Goal: Task Accomplishment & Management: Complete application form

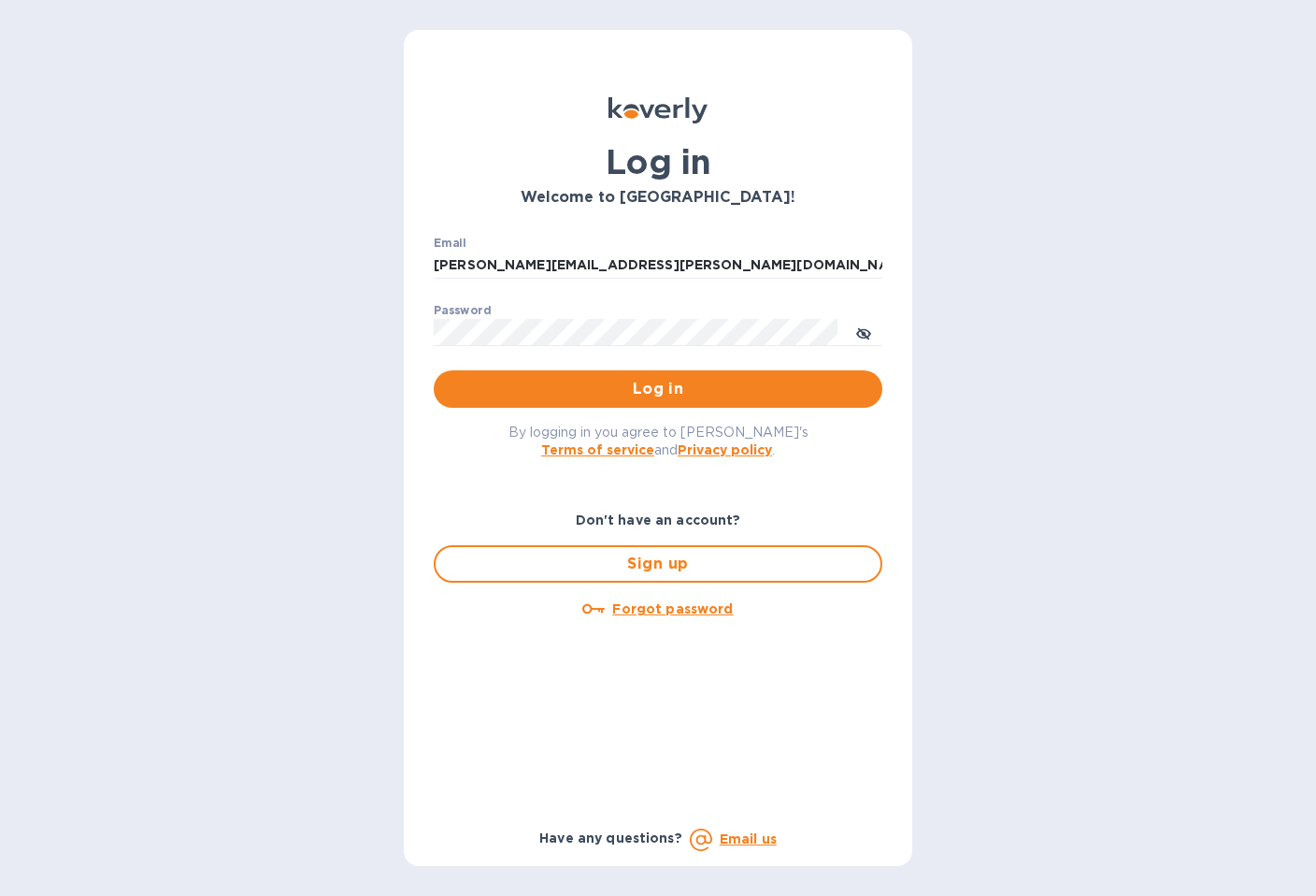
click at [648, 390] on span "Log in" at bounding box center [658, 389] width 419 height 22
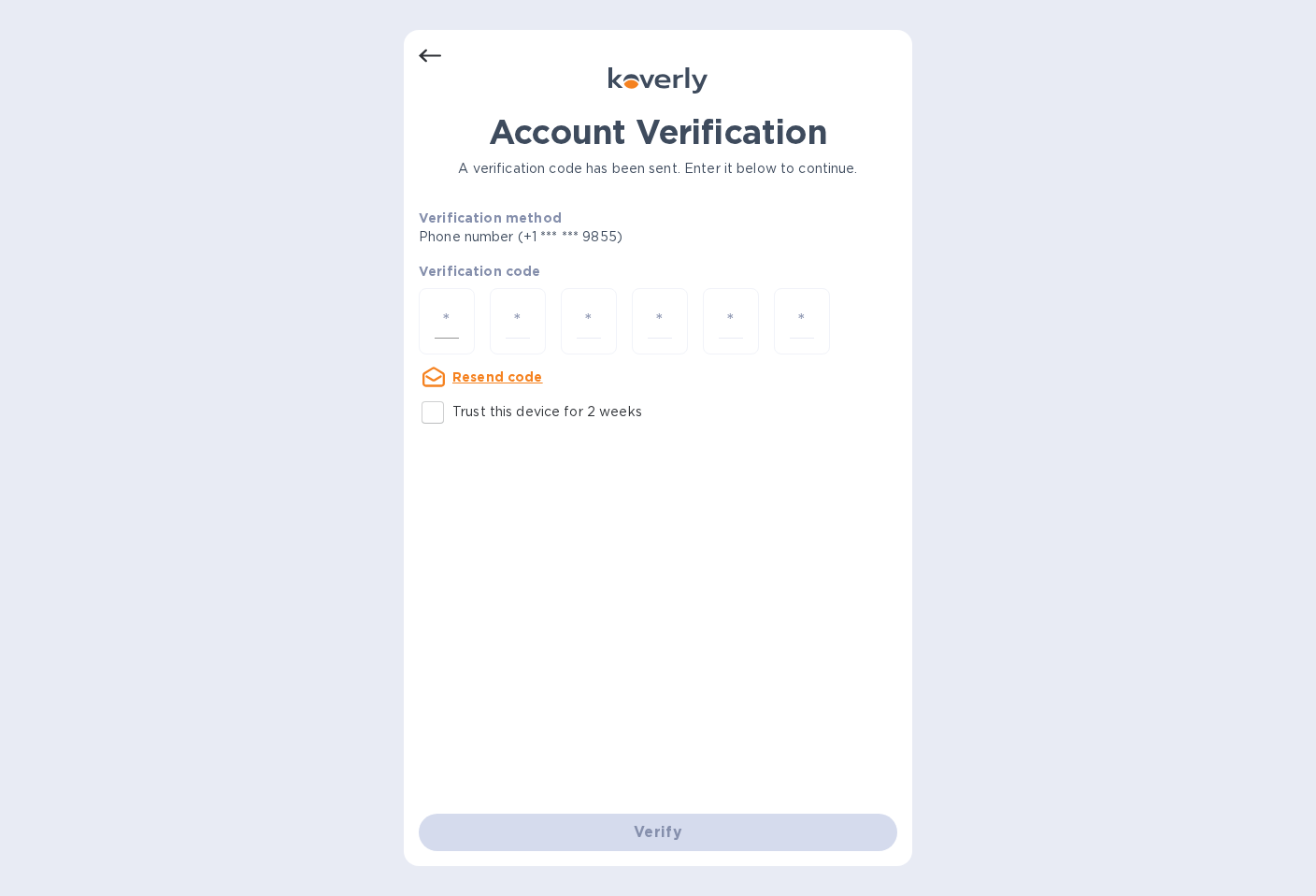
click at [453, 301] on div at bounding box center [447, 321] width 56 height 66
type input "8"
type input "7"
type input "6"
type input "8"
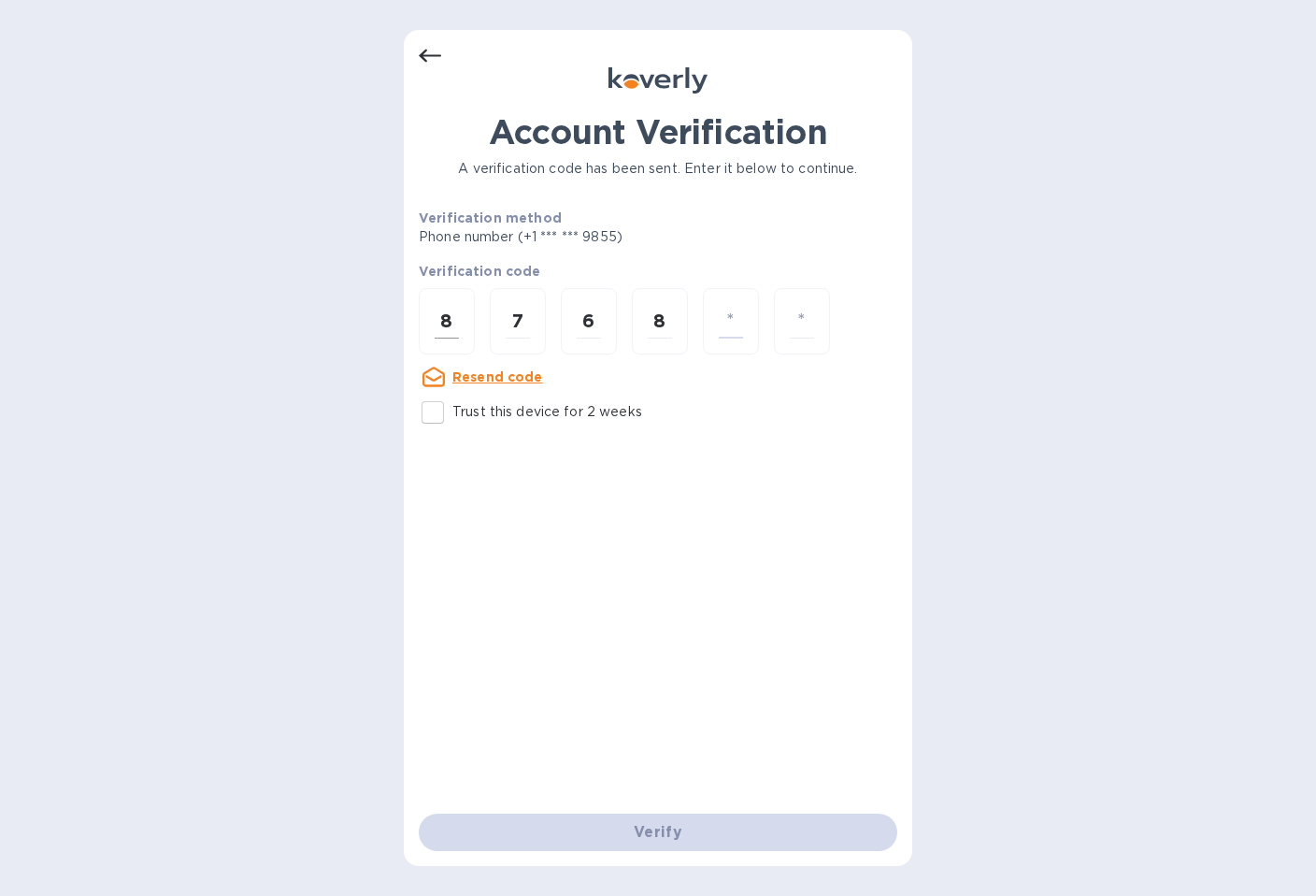
type input "1"
type input "9"
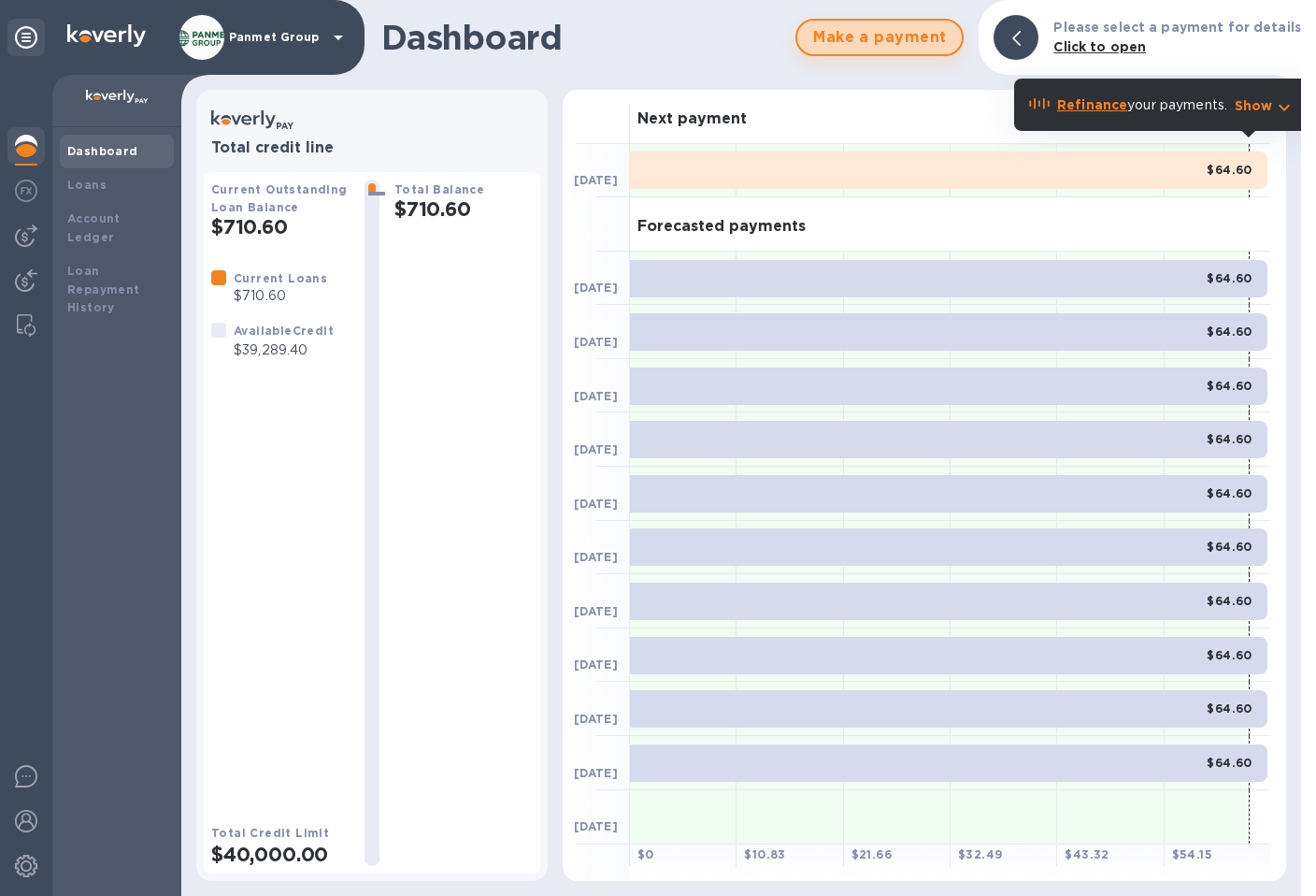
click at [922, 37] on span "Make a payment" at bounding box center [880, 36] width 135 height 22
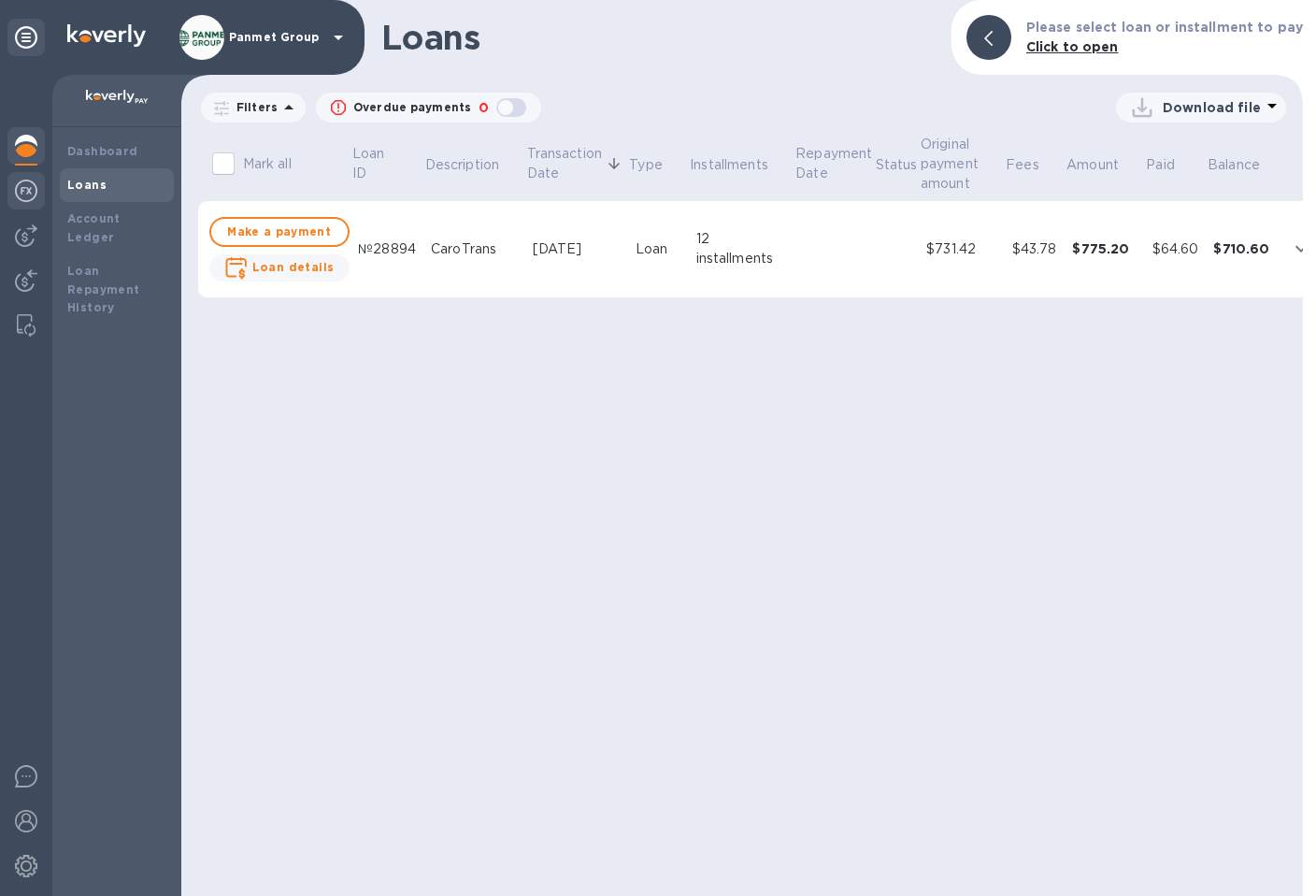
click at [34, 187] on img at bounding box center [26, 190] width 22 height 22
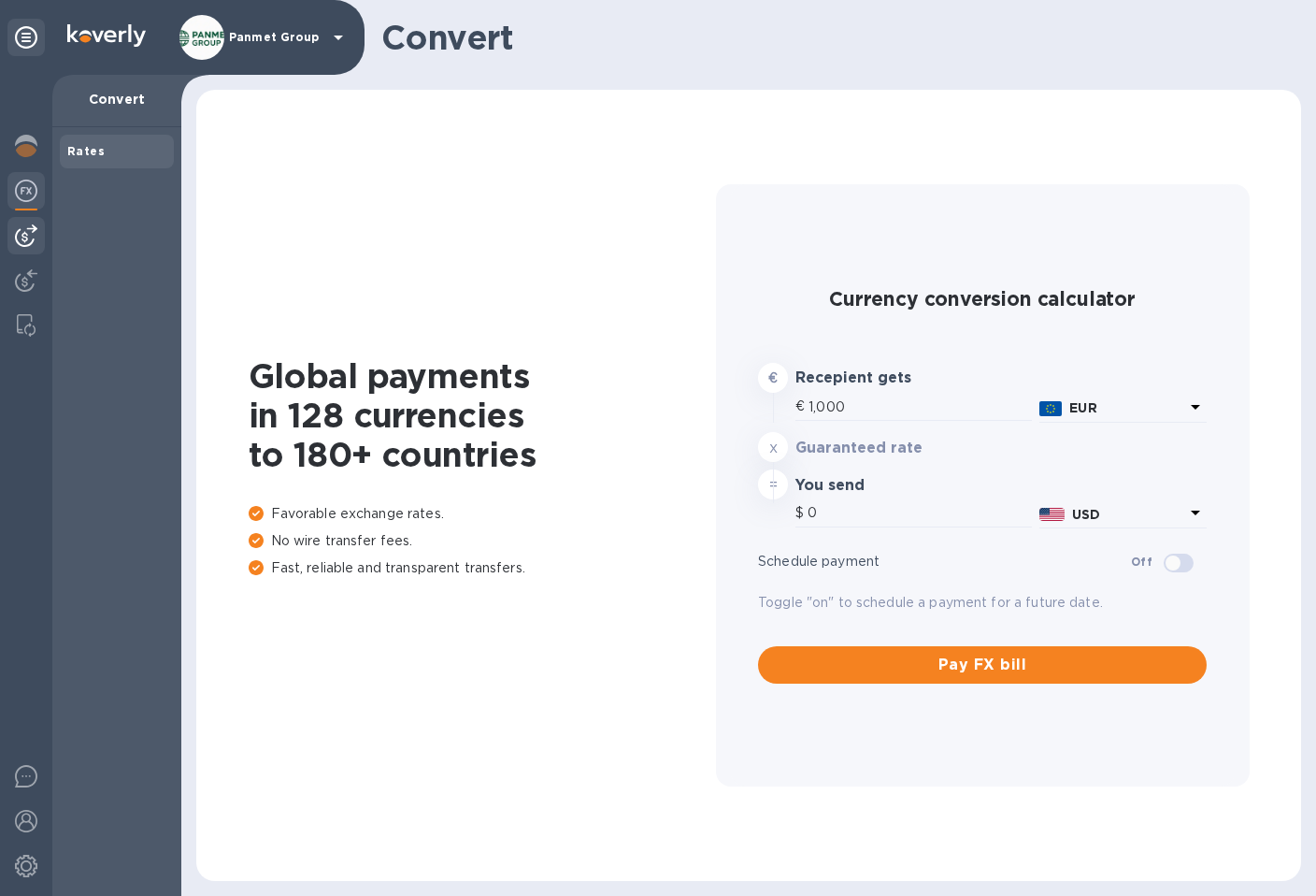
click at [20, 224] on img at bounding box center [26, 235] width 22 height 22
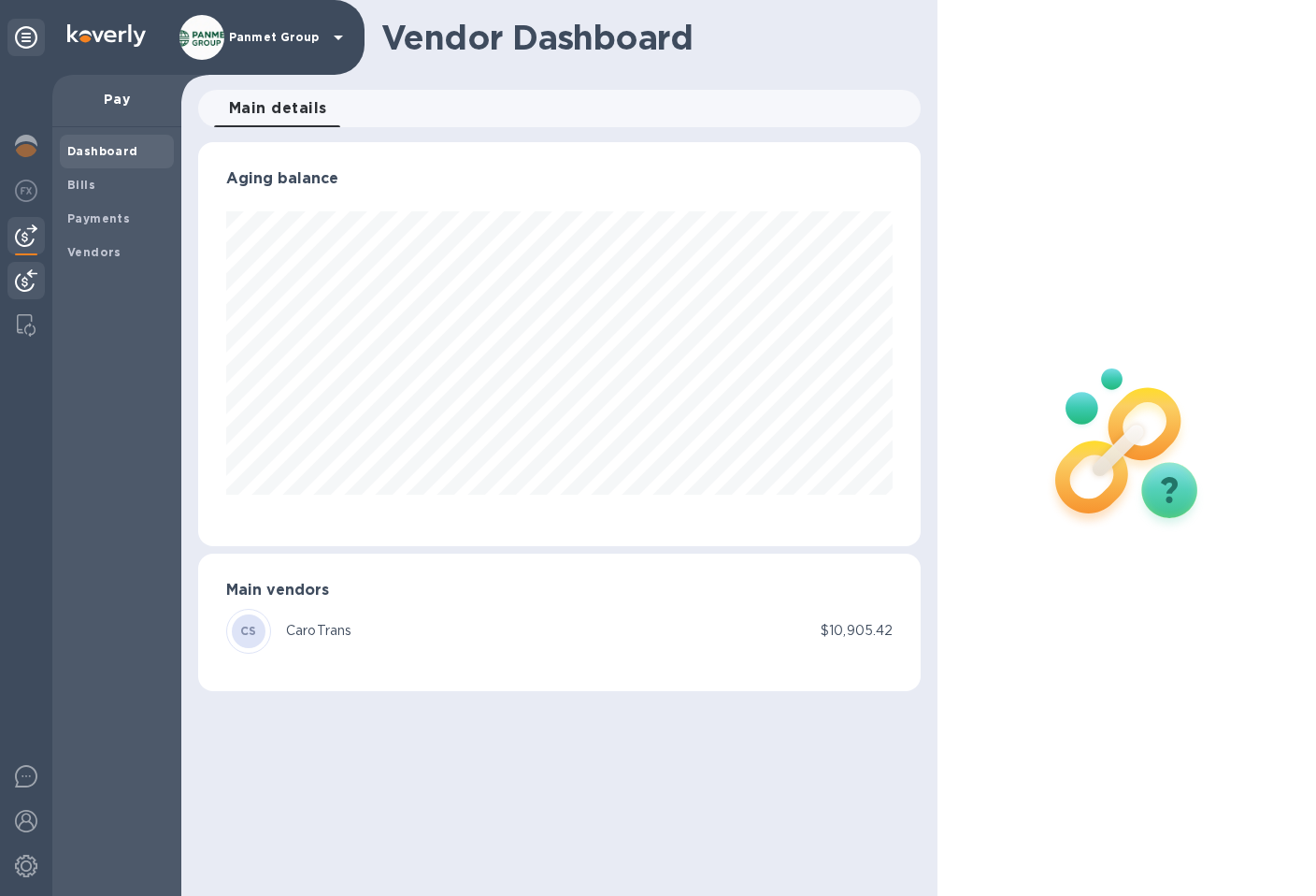
scroll to position [404, 723]
click at [92, 196] on div "Bills" at bounding box center [117, 185] width 114 height 34
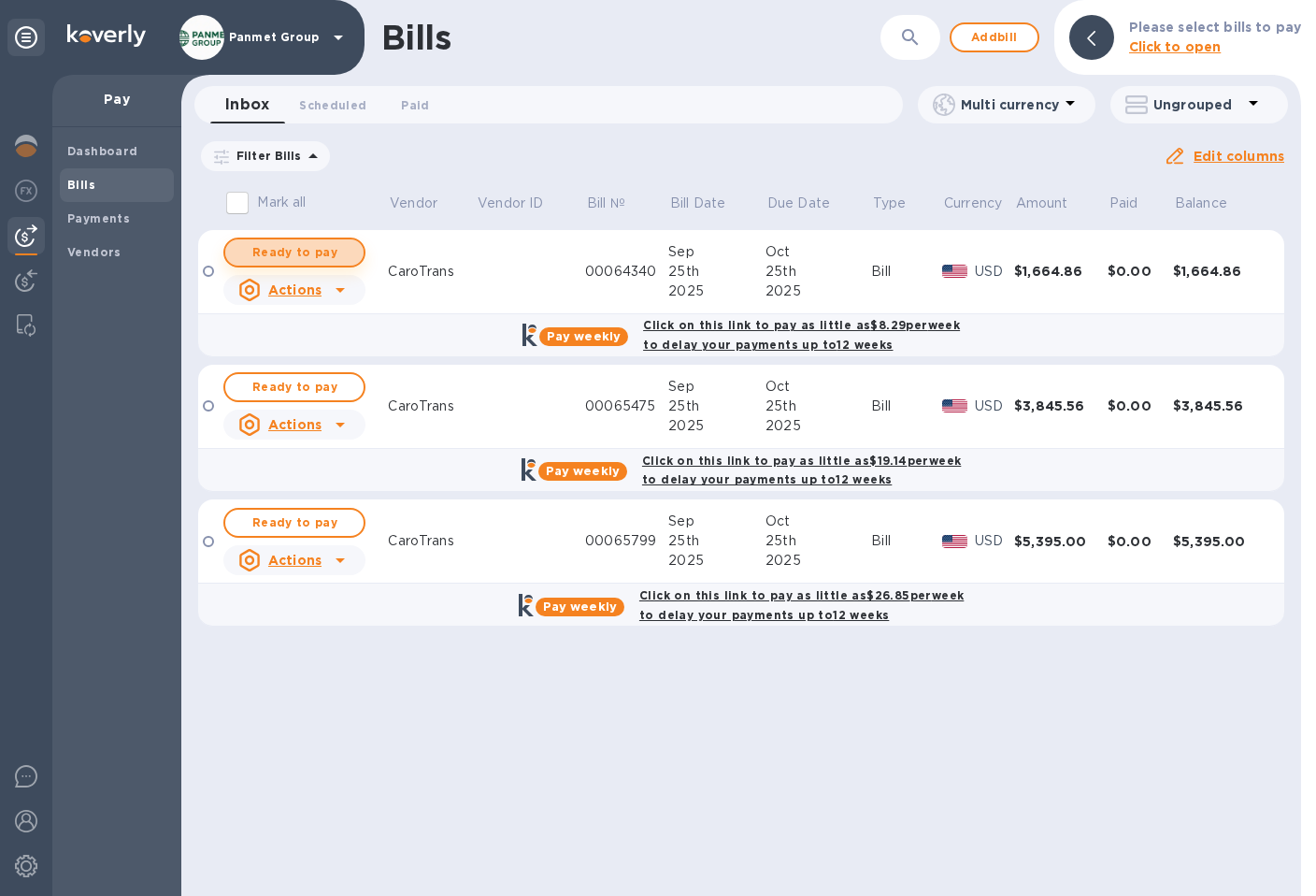
click at [313, 258] on span "Ready to pay" at bounding box center [294, 252] width 108 height 22
click at [314, 247] on span "Ready to pay" at bounding box center [294, 252] width 108 height 22
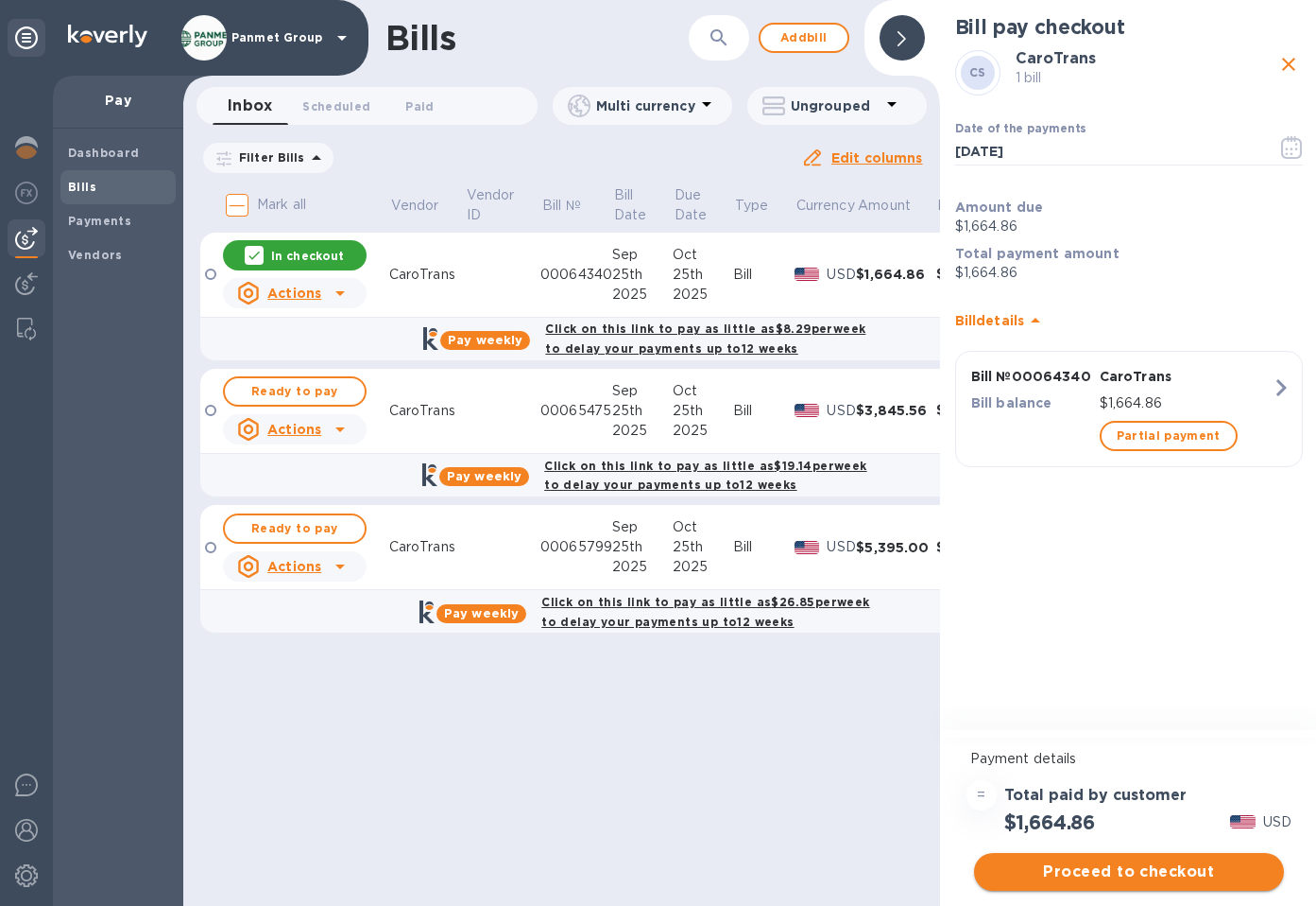
click at [1185, 875] on span "Proceed to checkout" at bounding box center [1128, 871] width 280 height 22
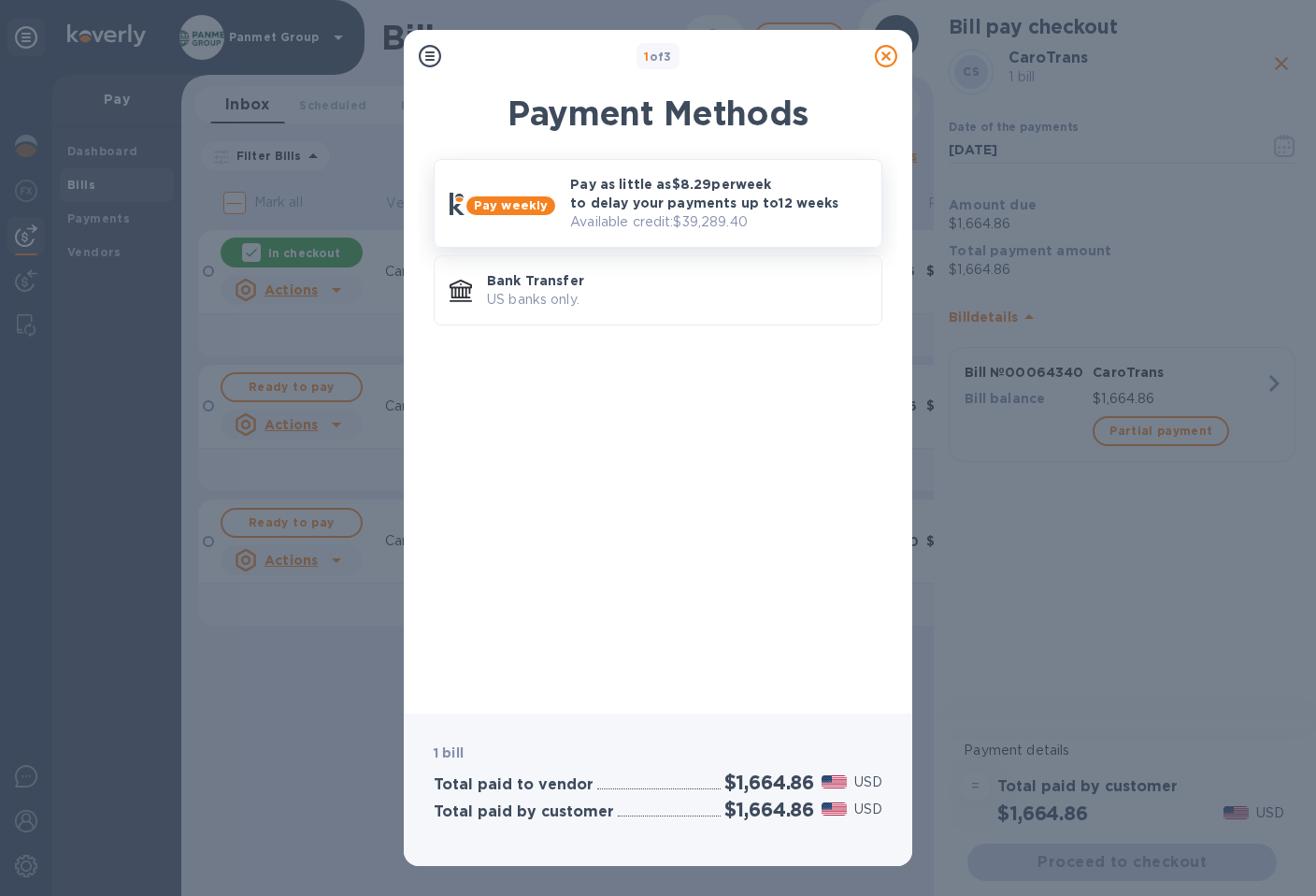
click at [606, 203] on p "Pay as little as $8.29 per week to delay your payments up to 12 weeks" at bounding box center [719, 193] width 297 height 37
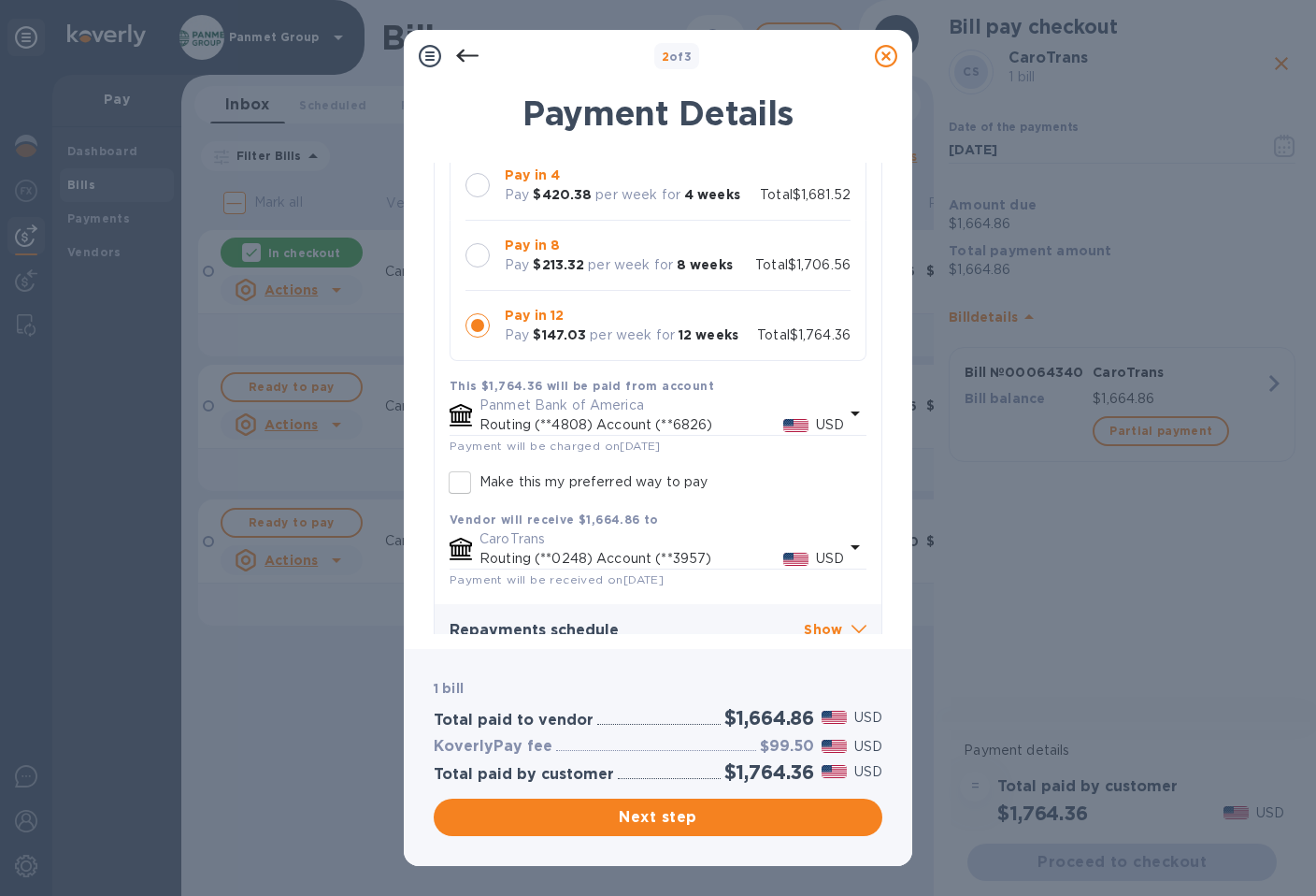
scroll to position [206, 0]
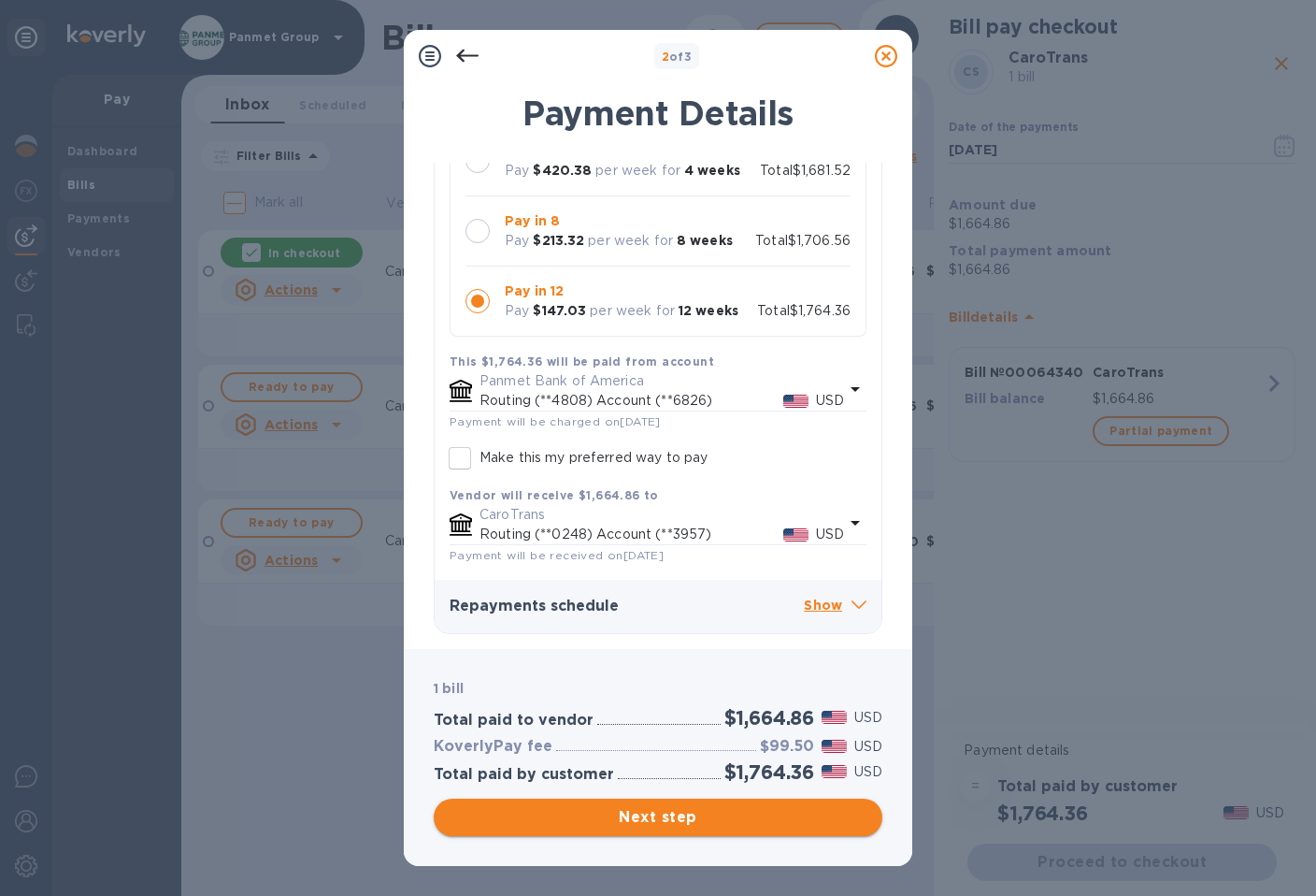
click at [710, 813] on span "Next step" at bounding box center [658, 817] width 419 height 22
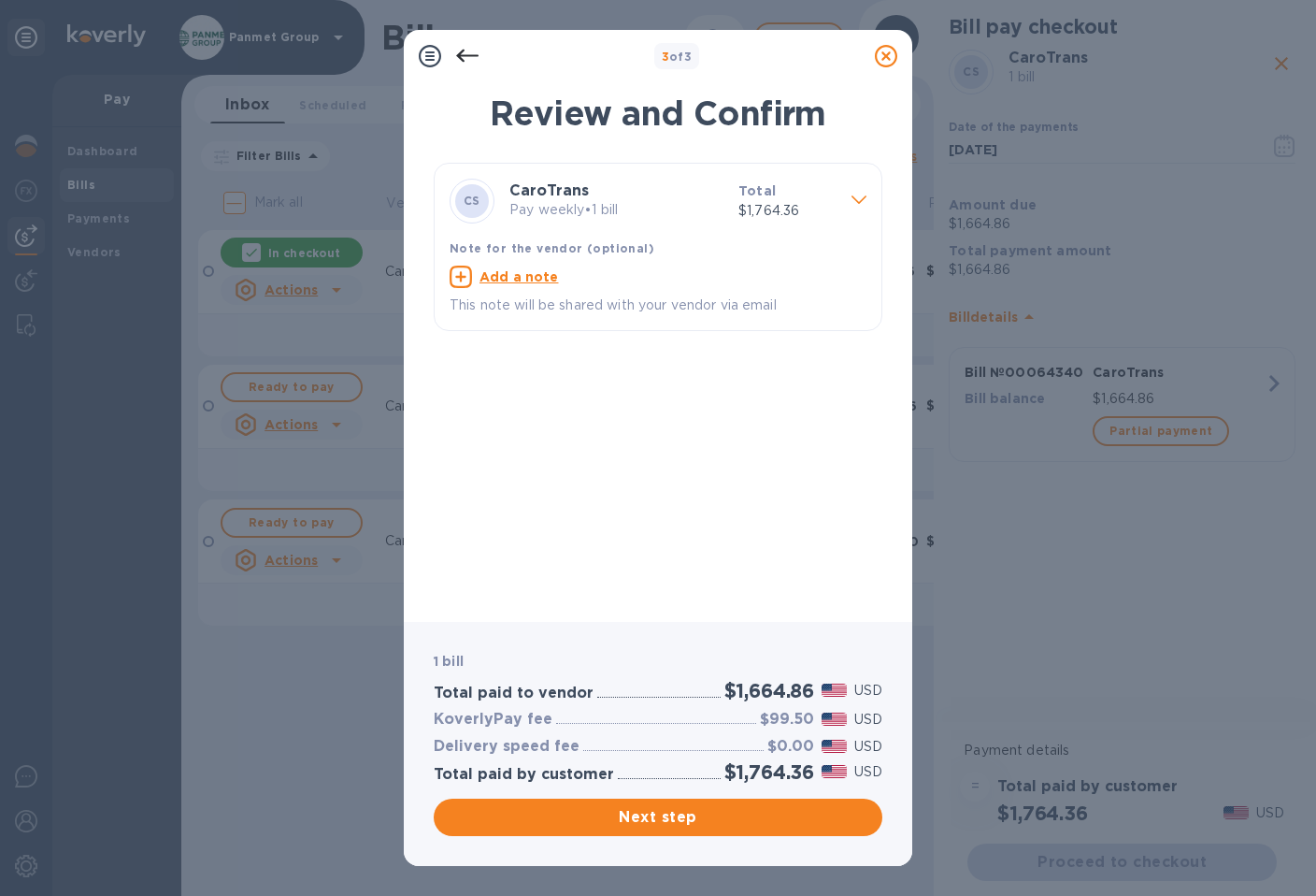
click at [539, 280] on u "Add a note" at bounding box center [519, 277] width 79 height 15
click at [520, 272] on textarea at bounding box center [643, 279] width 387 height 16
paste textarea "00064340"
type textarea "Payment invoice 00064340"
click at [706, 823] on span "Next step" at bounding box center [658, 817] width 419 height 22
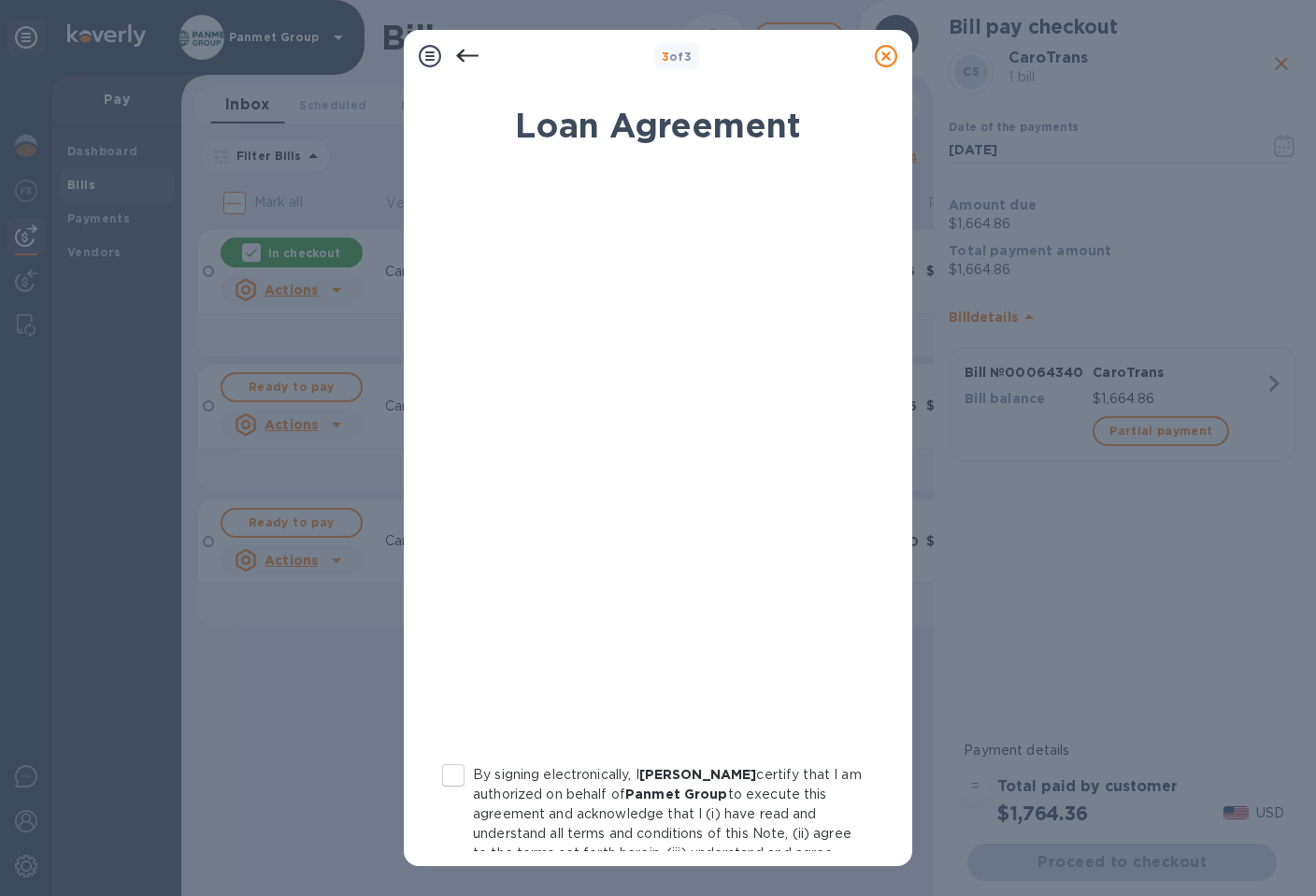
click at [455, 776] on input "By signing electronically, I [PERSON_NAME] certify that I am authorized on beha…" at bounding box center [453, 774] width 39 height 39
checkbox input "true"
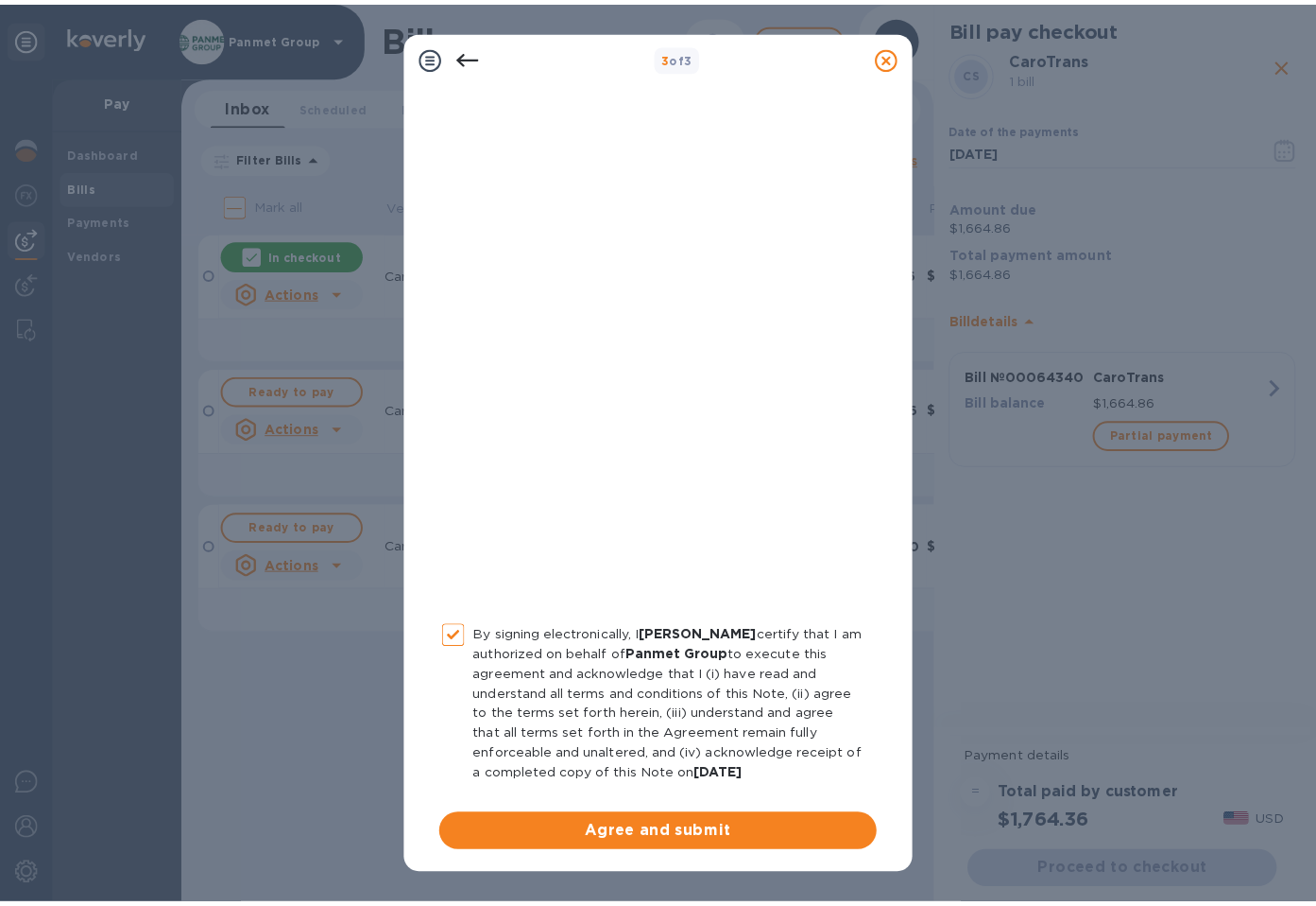
scroll to position [150, 0]
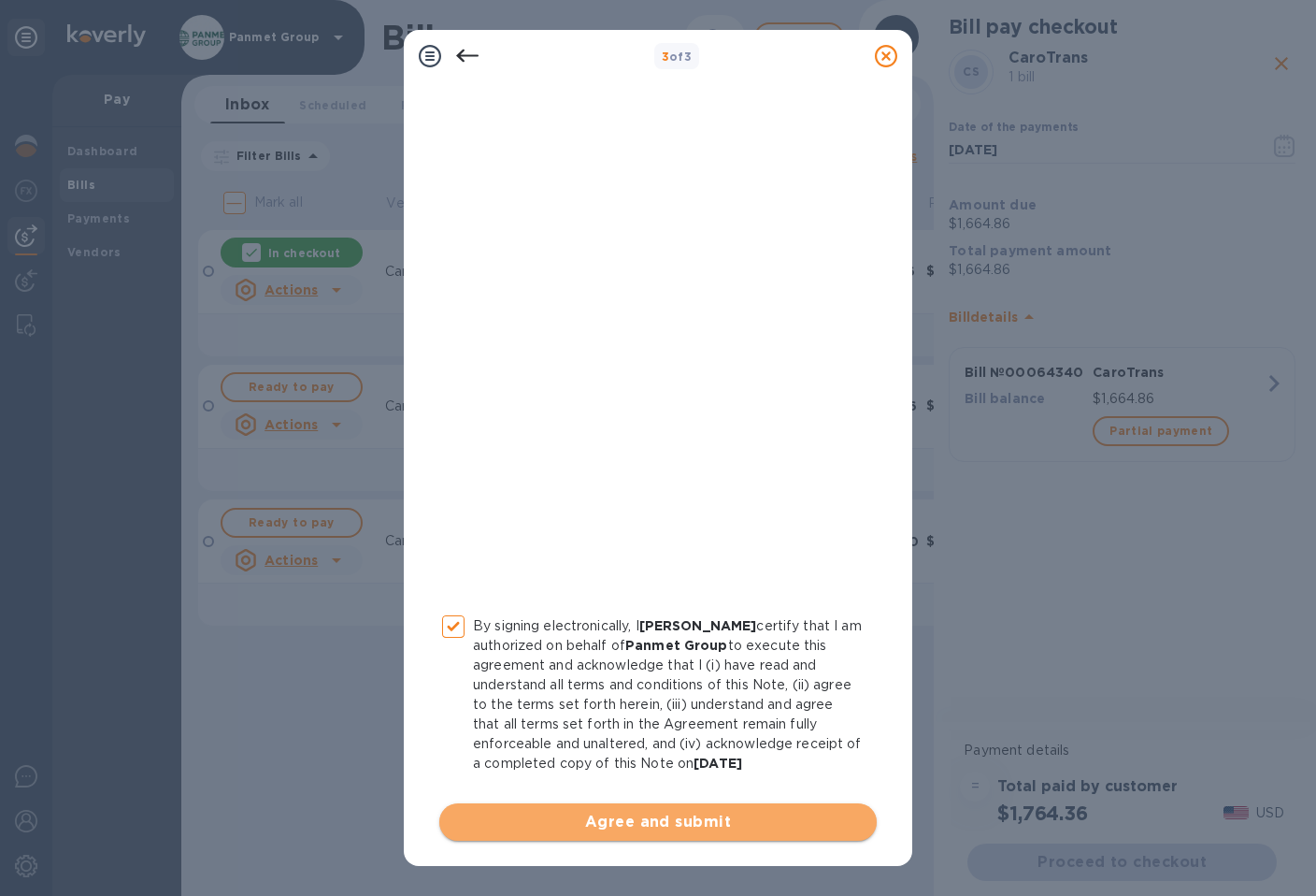
click at [713, 818] on span "Agree and submit" at bounding box center [658, 821] width 408 height 22
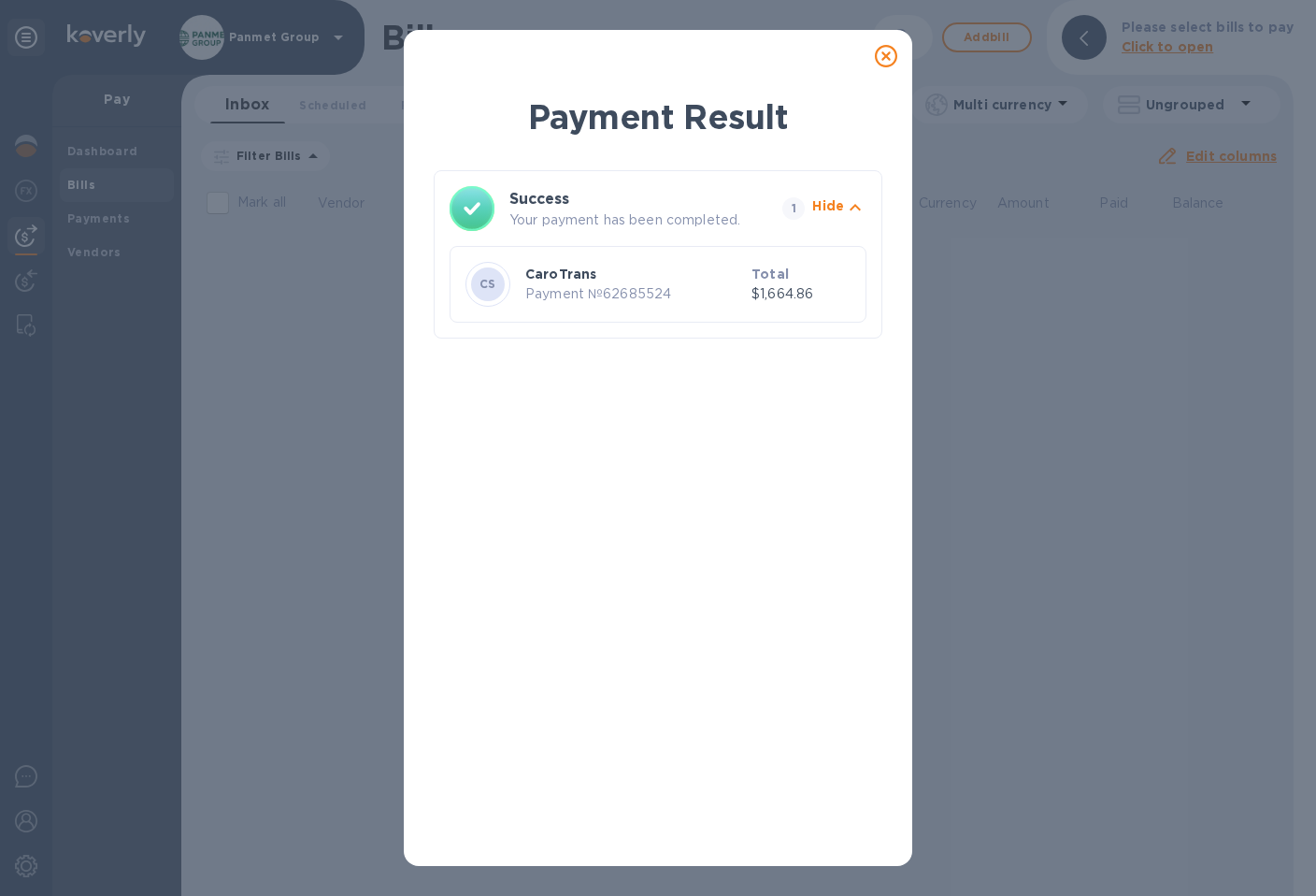
click at [889, 58] on icon at bounding box center [885, 56] width 22 height 22
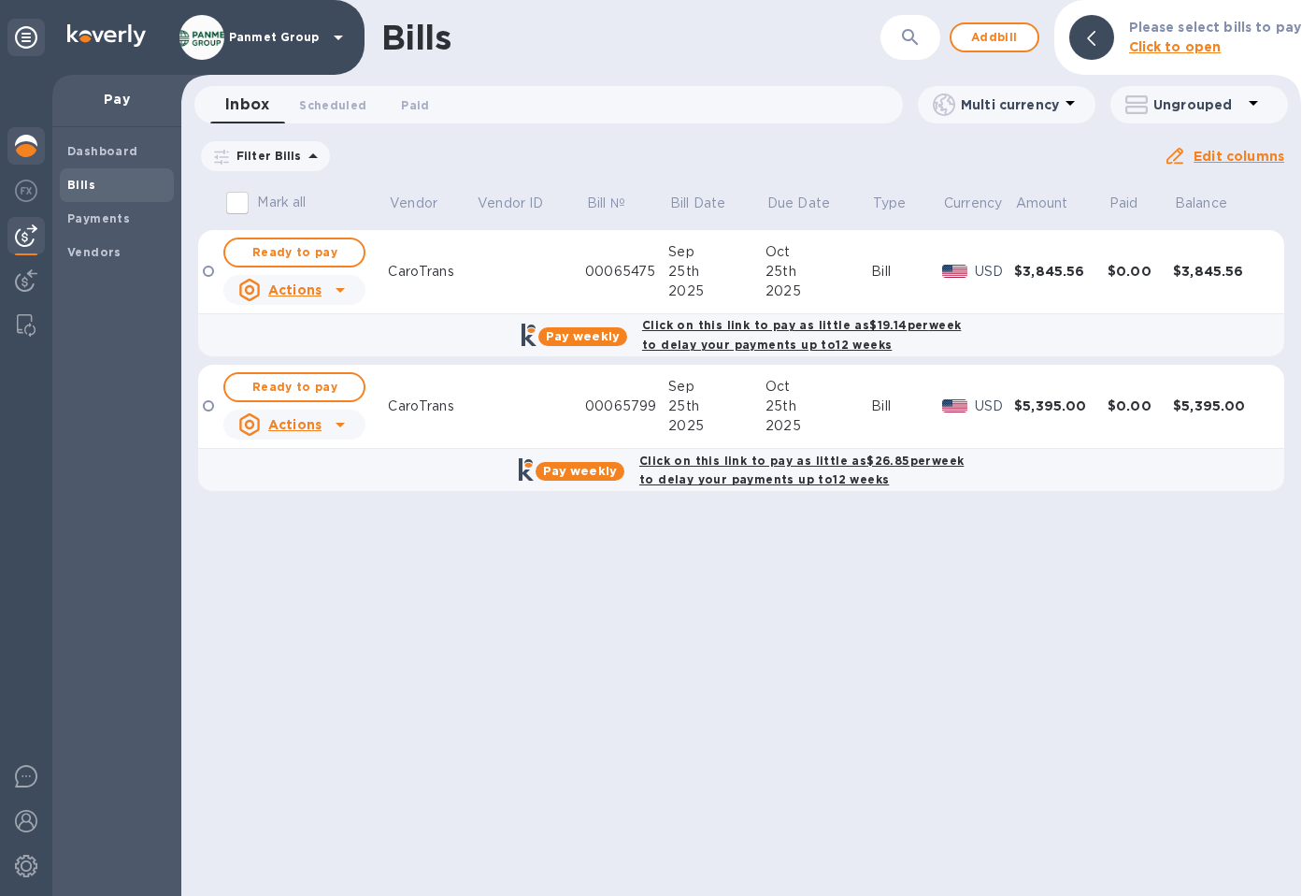
click at [26, 139] on img at bounding box center [26, 146] width 22 height 22
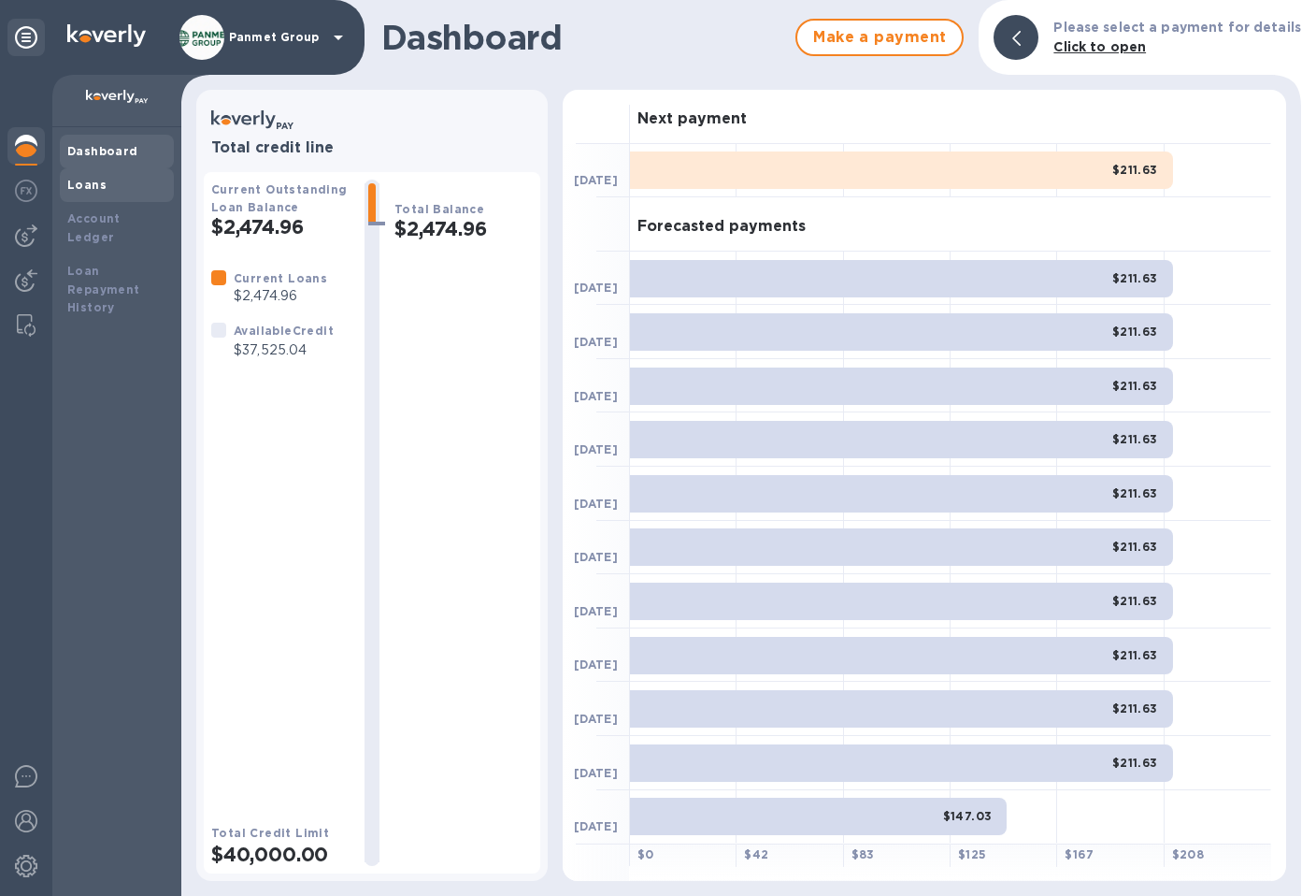
click at [86, 190] on b "Loans" at bounding box center [86, 185] width 39 height 14
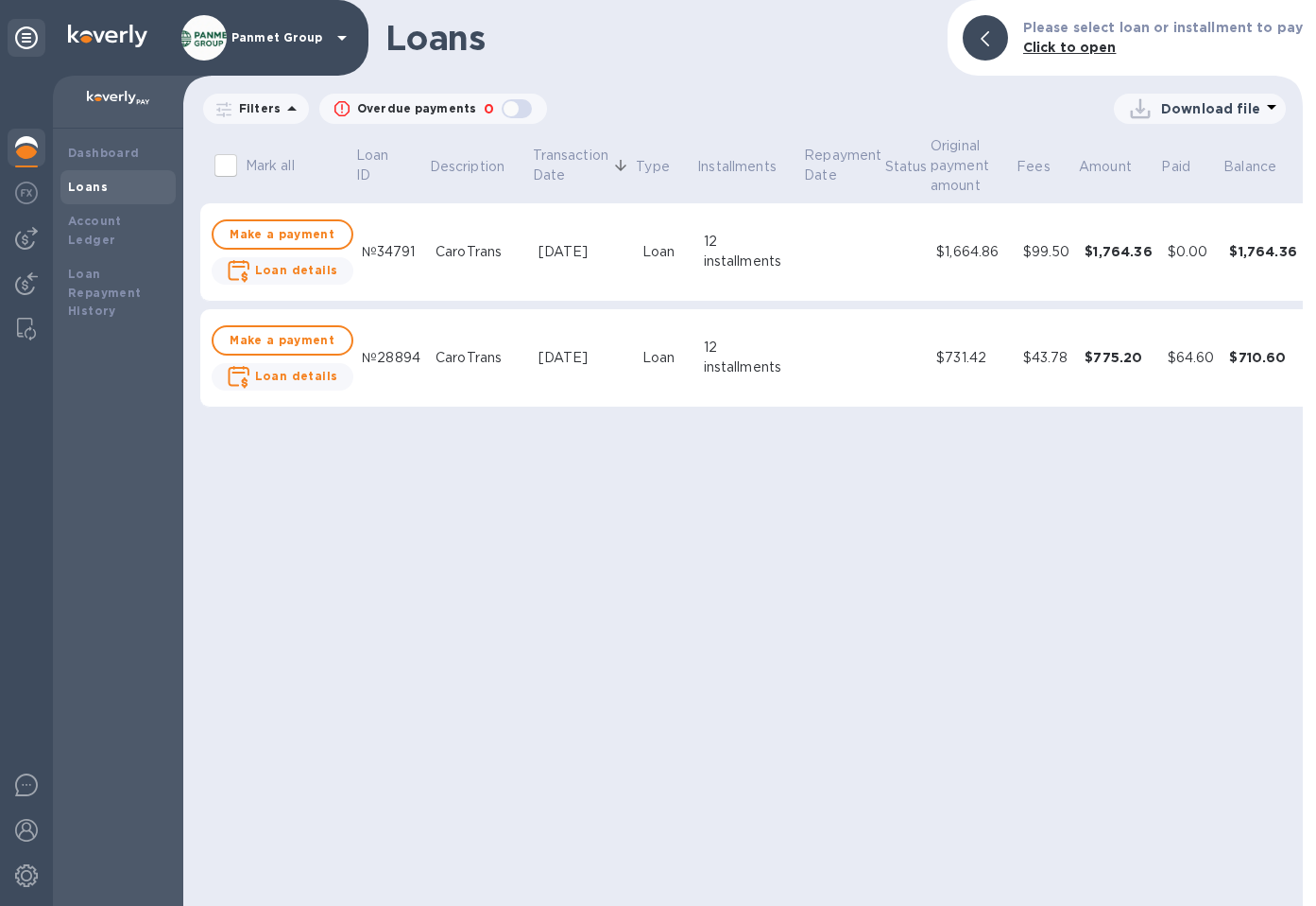
click at [839, 259] on td at bounding box center [844, 253] width 81 height 99
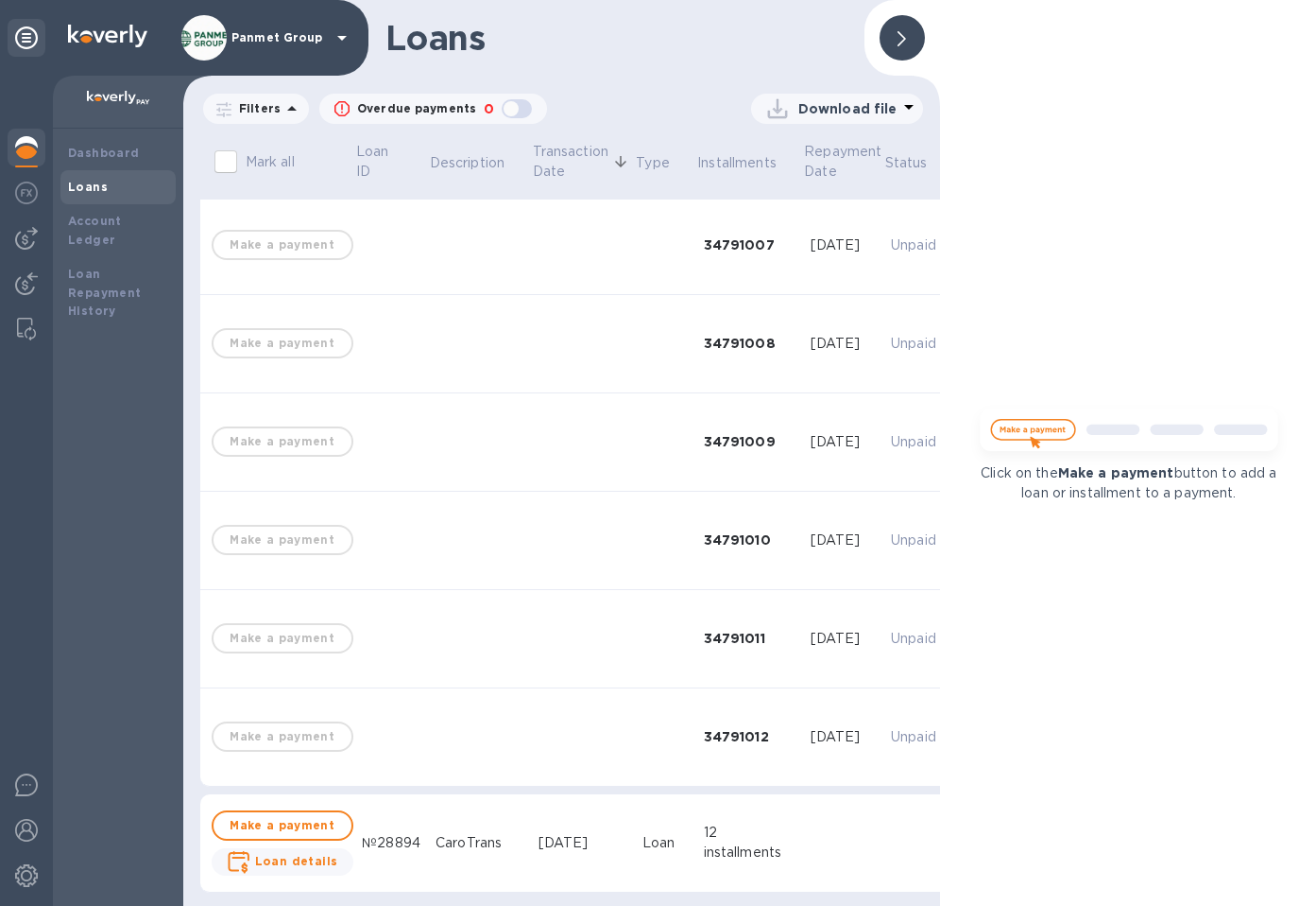
scroll to position [696, 0]
